Goal: Obtain resource: Obtain resource

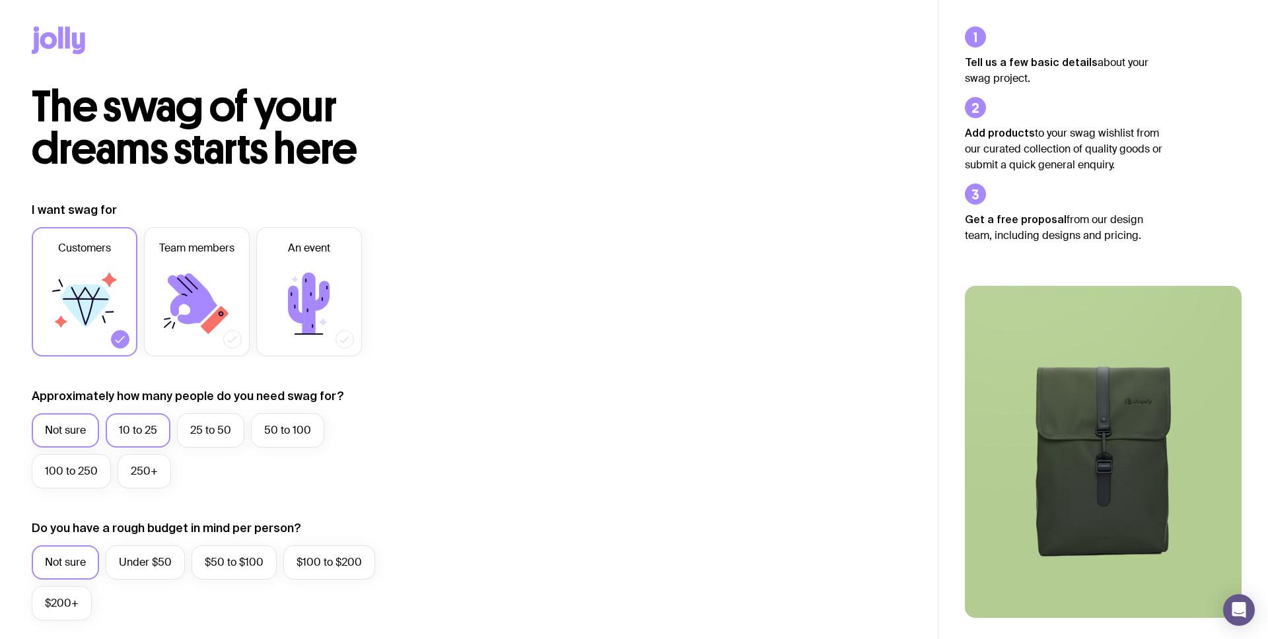
click at [132, 426] on label "10 to 25" at bounding box center [138, 431] width 65 height 34
click at [0, 0] on input "10 to 25" at bounding box center [0, 0] width 0 height 0
click at [73, 432] on label "Not sure" at bounding box center [65, 431] width 67 height 34
click at [0, 0] on input "Not sure" at bounding box center [0, 0] width 0 height 0
click at [225, 267] on icon at bounding box center [196, 303] width 79 height 79
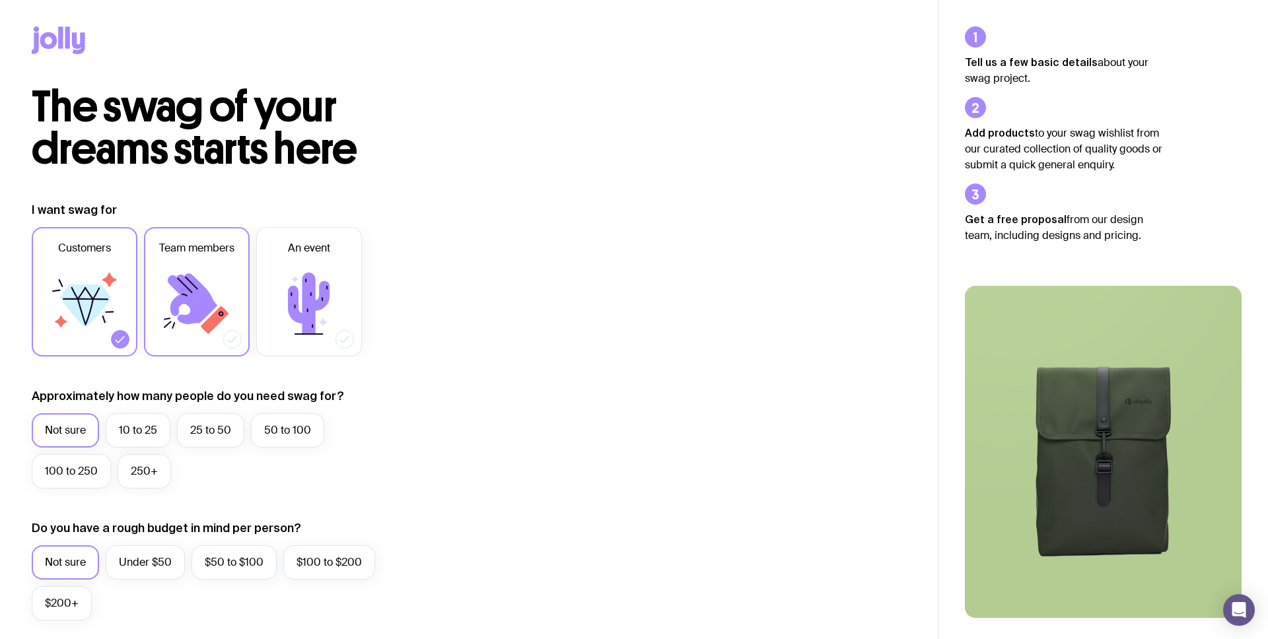
click at [0, 0] on input "Team members" at bounding box center [0, 0] width 0 height 0
click at [92, 275] on icon at bounding box center [84, 303] width 79 height 79
click at [0, 0] on input "Customers" at bounding box center [0, 0] width 0 height 0
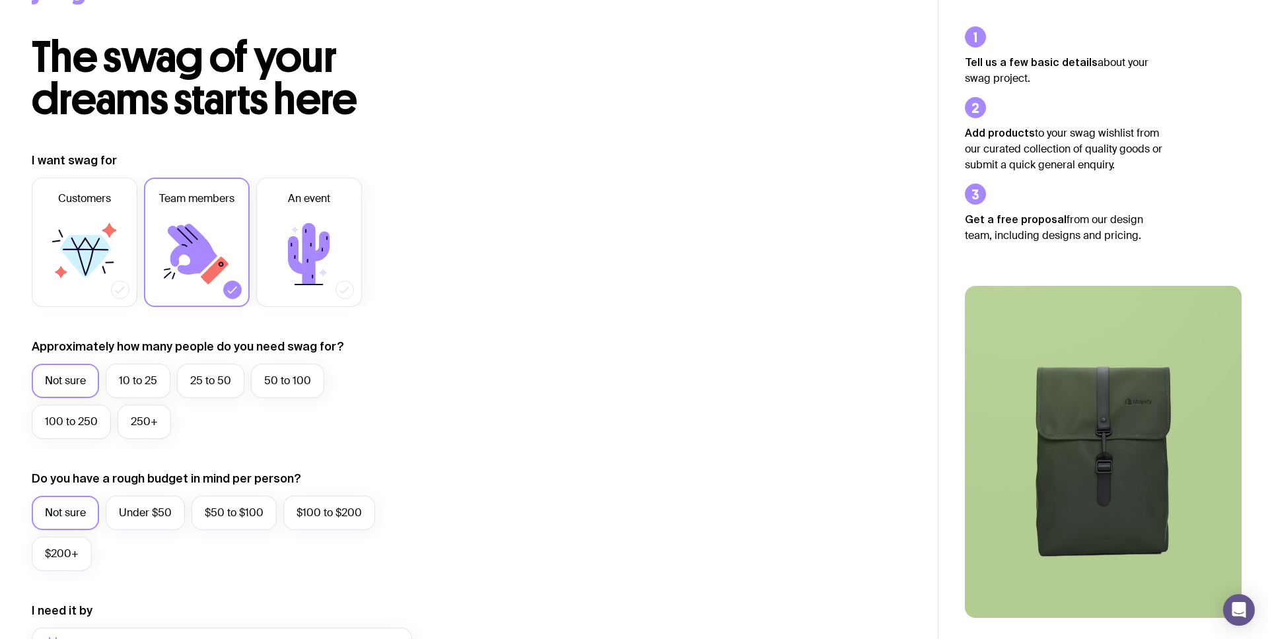
scroll to position [56, 0]
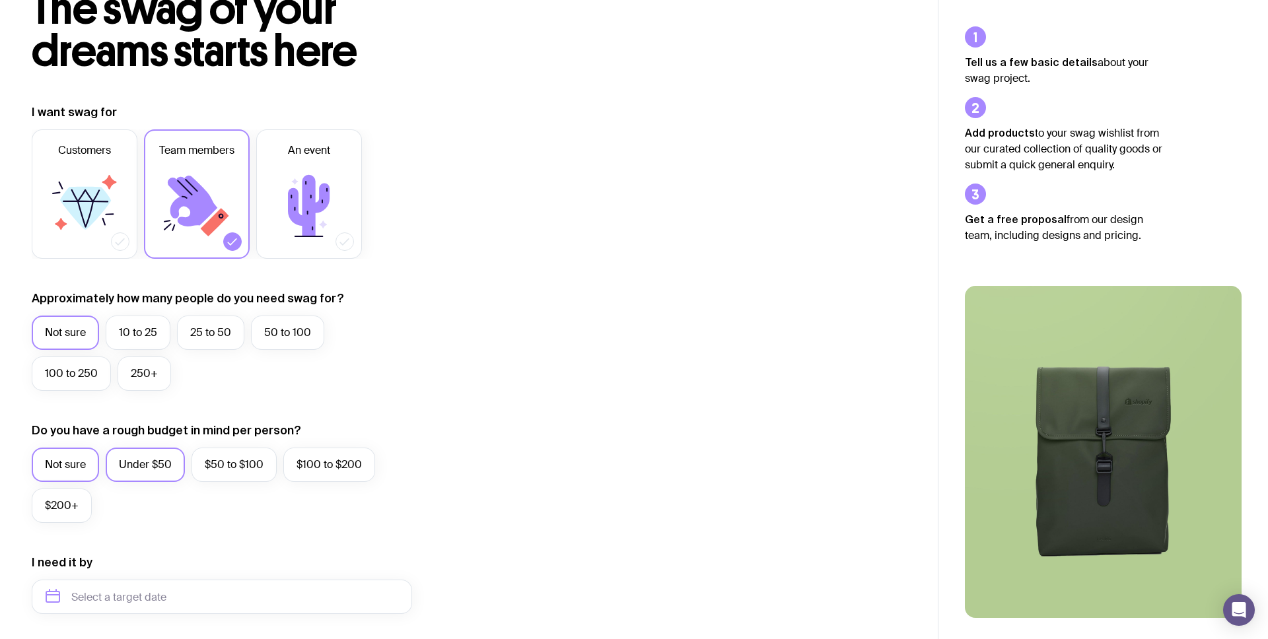
click at [151, 465] on label "Under $50" at bounding box center [145, 465] width 79 height 34
click at [0, 0] on input "Under $50" at bounding box center [0, 0] width 0 height 0
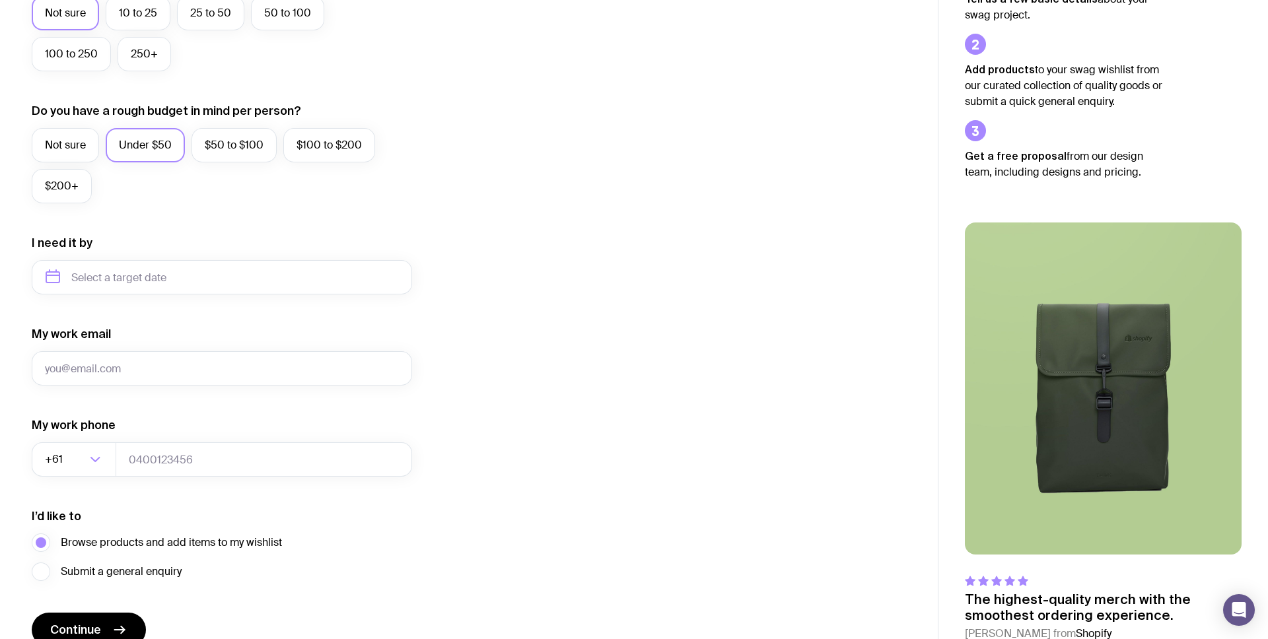
scroll to position [415, 0]
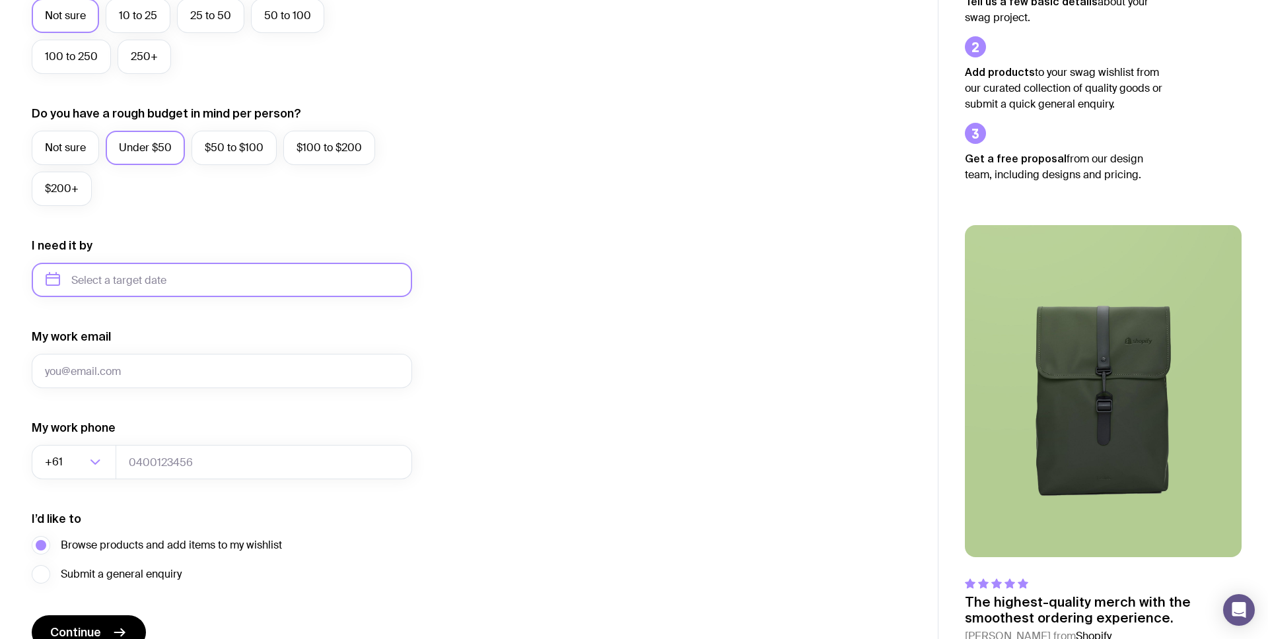
click at [121, 281] on input "text" at bounding box center [222, 280] width 380 height 34
click at [118, 444] on button "Nov" at bounding box center [116, 442] width 48 height 26
type input "[DATE]"
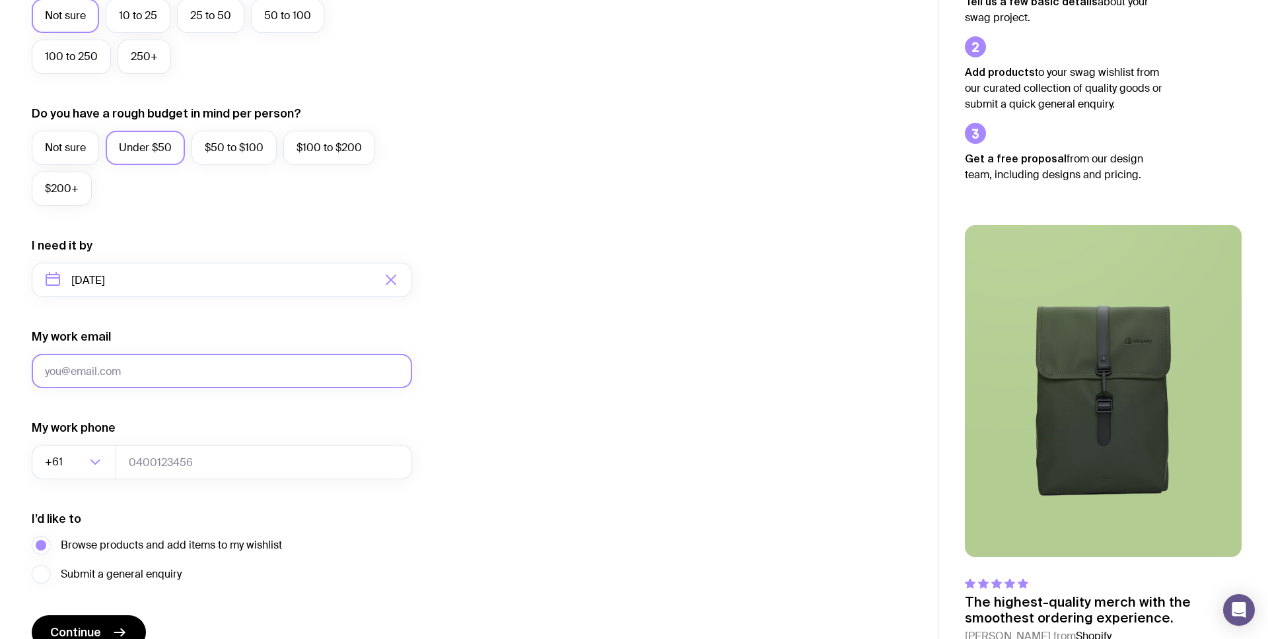
click at [126, 377] on input "My work email" at bounding box center [222, 371] width 380 height 34
type input "[EMAIL_ADDRESS][DOMAIN_NAME]"
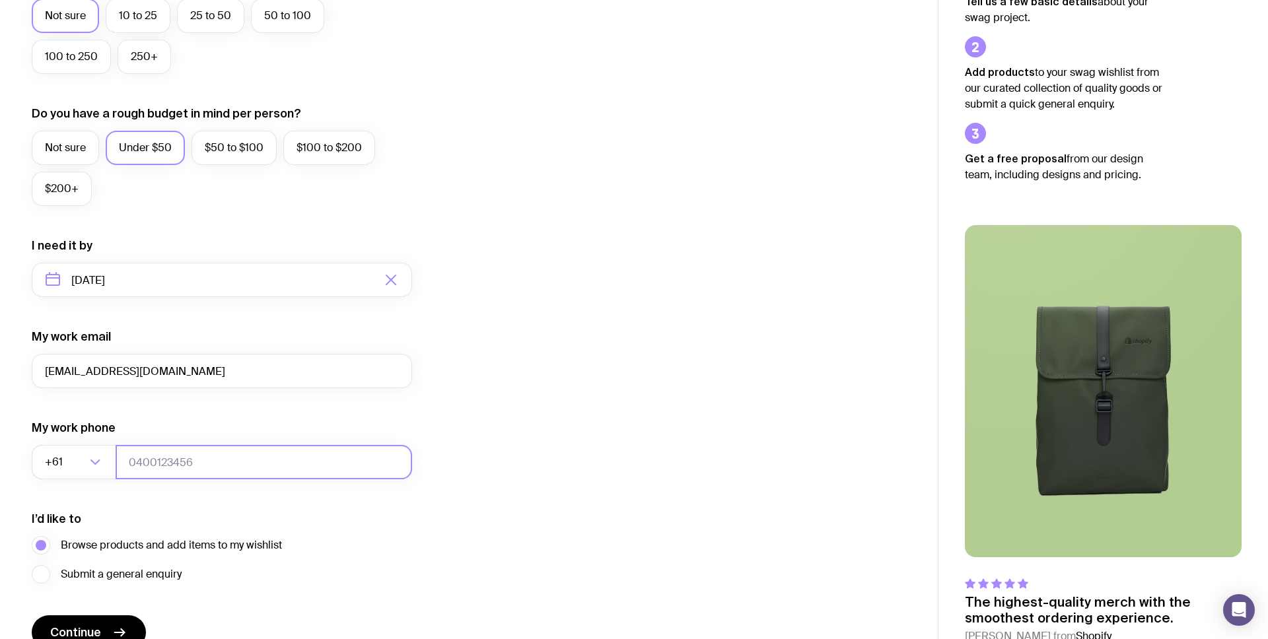
click at [164, 470] on input "tel" at bounding box center [264, 462] width 297 height 34
type input "0404223453"
click at [112, 628] on icon "submit" at bounding box center [120, 633] width 16 height 16
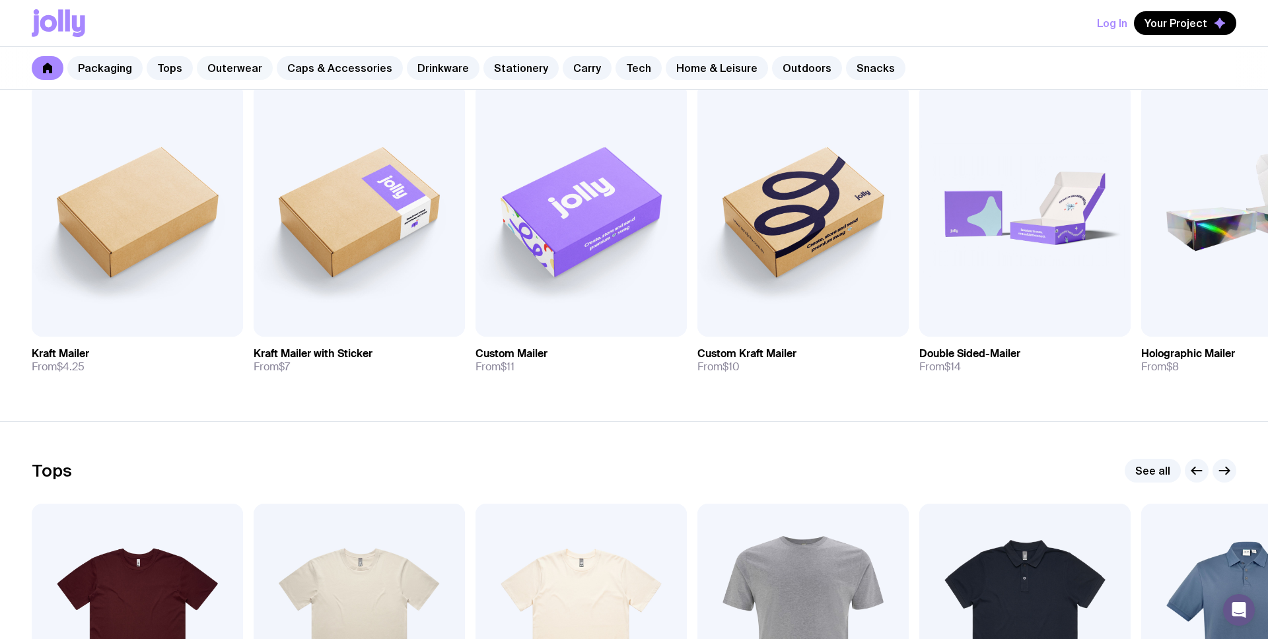
scroll to position [279, 0]
click at [564, 67] on link "Carry" at bounding box center [587, 68] width 49 height 24
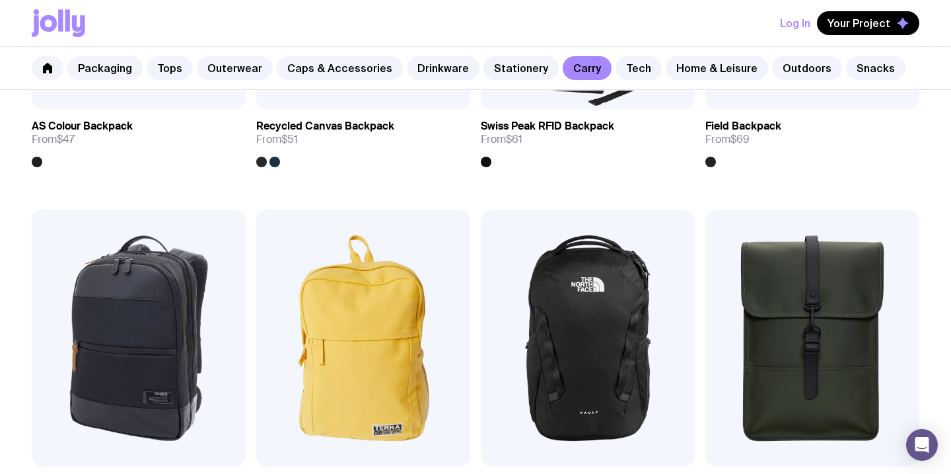
scroll to position [1213, 0]
